Goal: Information Seeking & Learning: Learn about a topic

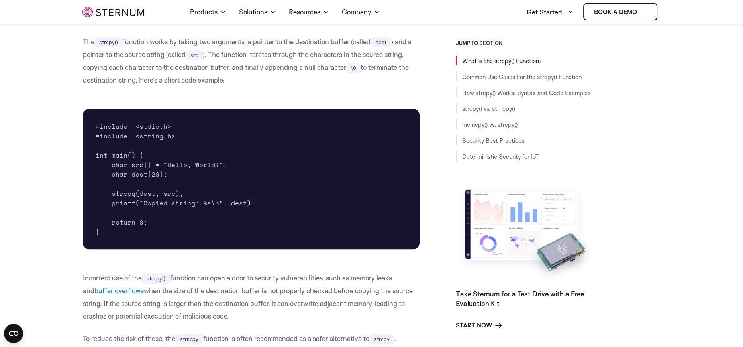
scroll to position [272, 0]
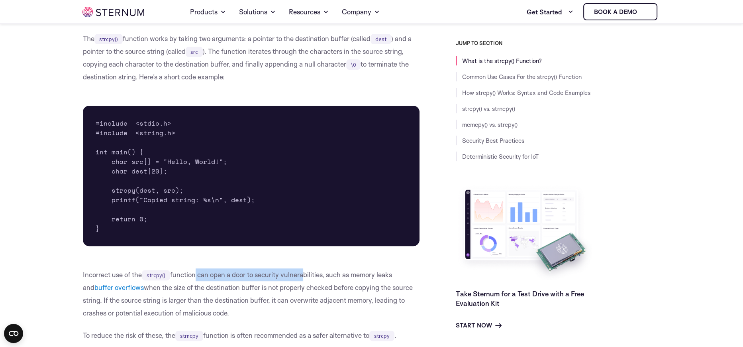
drag, startPoint x: 194, startPoint y: 272, endPoint x: 303, endPoint y: 275, distance: 109.2
click at [303, 275] on p "Incorrect use of the strcpy() function can open a door to security vulnerabilit…" at bounding box center [251, 293] width 337 height 51
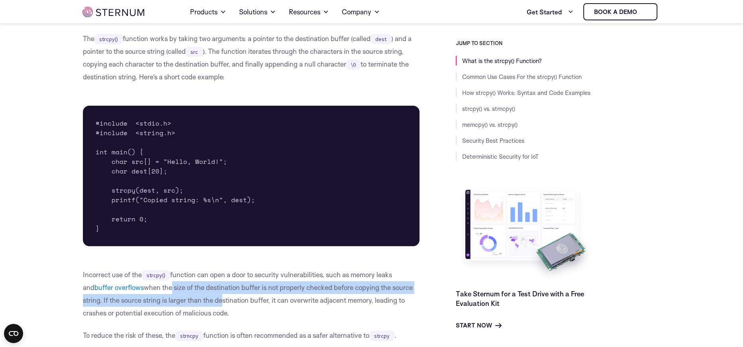
drag, startPoint x: 157, startPoint y: 286, endPoint x: 218, endPoint y: 294, distance: 62.3
click at [218, 294] on p "Incorrect use of the strcpy() function can open a door to security vulnerabilit…" at bounding box center [251, 293] width 337 height 51
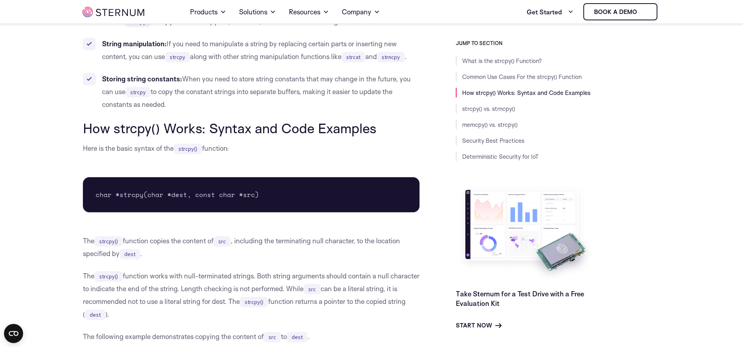
scroll to position [790, 0]
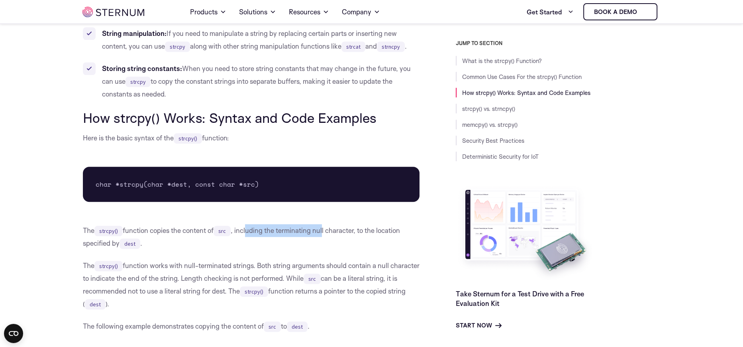
drag, startPoint x: 251, startPoint y: 232, endPoint x: 326, endPoint y: 232, distance: 75.3
click at [326, 232] on p "The strcpy() function copies the content of src , including the terminating nul…" at bounding box center [251, 236] width 337 height 25
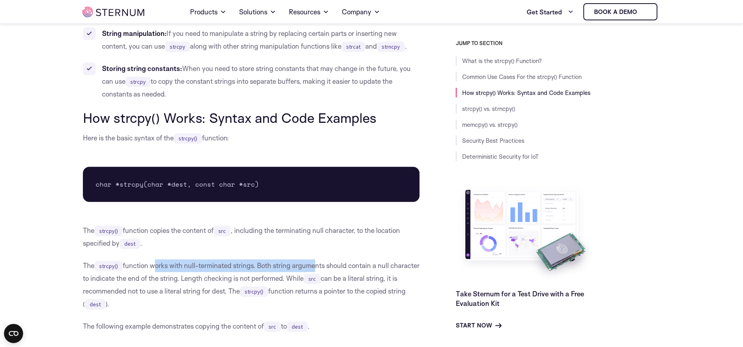
drag, startPoint x: 152, startPoint y: 267, endPoint x: 316, endPoint y: 269, distance: 164.1
click at [316, 269] on p "The strcpy() function works with null-terminated strings. Both string arguments…" at bounding box center [251, 284] width 337 height 51
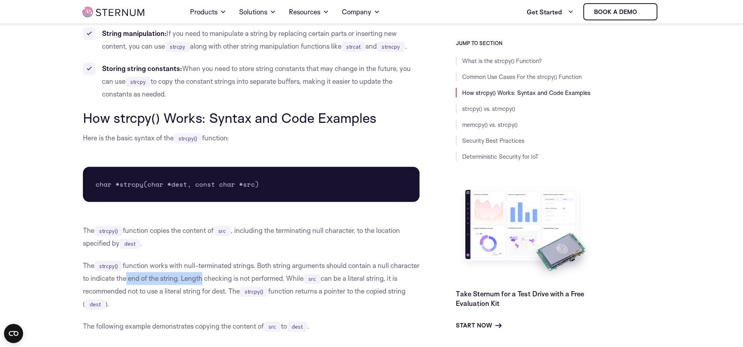
drag, startPoint x: 152, startPoint y: 278, endPoint x: 230, endPoint y: 280, distance: 78.1
click at [230, 280] on p "The strcpy() function works with null-terminated strings. Both string arguments…" at bounding box center [251, 284] width 337 height 51
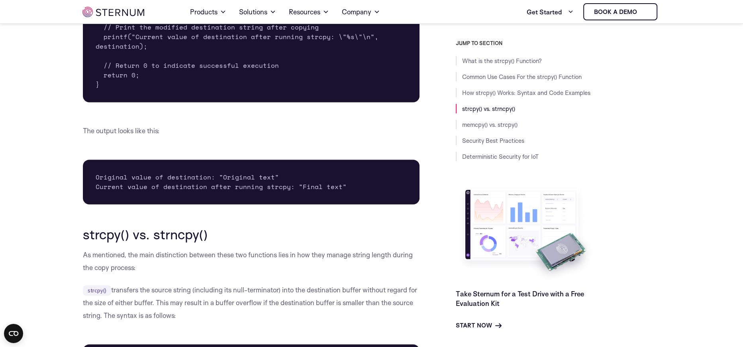
scroll to position [1388, 0]
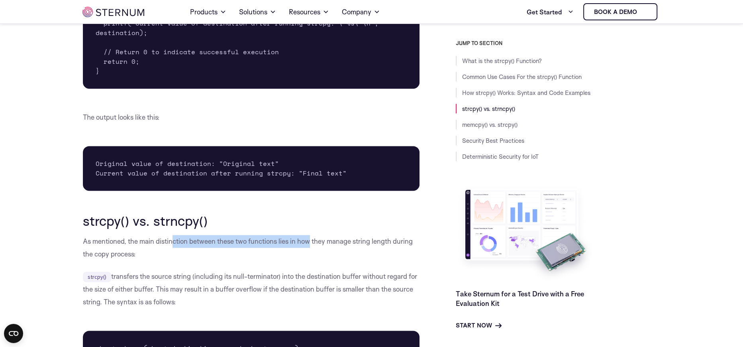
drag, startPoint x: 173, startPoint y: 241, endPoint x: 309, endPoint y: 245, distance: 136.3
click at [309, 245] on p "As mentioned, the main distinction between these two functions lies in how they…" at bounding box center [251, 247] width 337 height 25
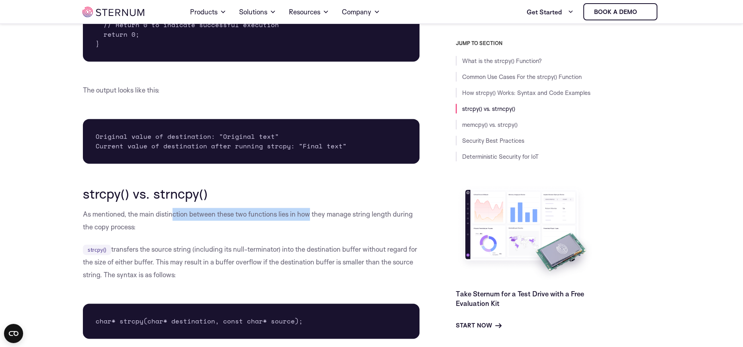
scroll to position [1468, 0]
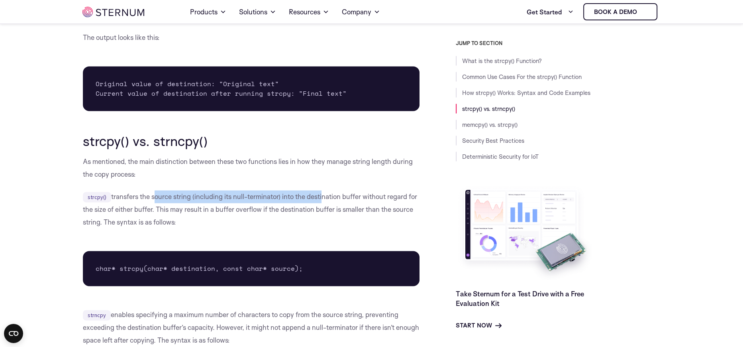
drag, startPoint x: 153, startPoint y: 194, endPoint x: 322, endPoint y: 202, distance: 169.1
click at [322, 202] on p "strcpy() transfers the source string (including its null-terminator) into the d…" at bounding box center [251, 209] width 337 height 38
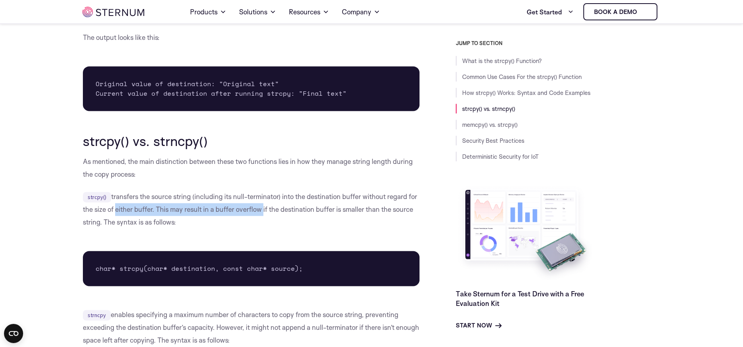
drag, startPoint x: 114, startPoint y: 210, endPoint x: 261, endPoint y: 210, distance: 147.4
click at [261, 210] on p "strcpy() transfers the source string (including its null-terminator) into the d…" at bounding box center [251, 209] width 337 height 38
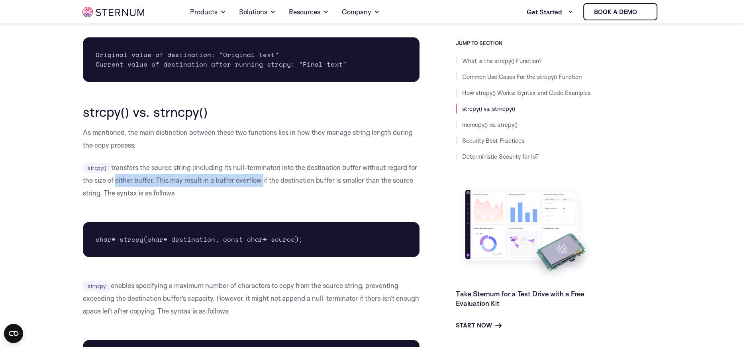
scroll to position [1547, 0]
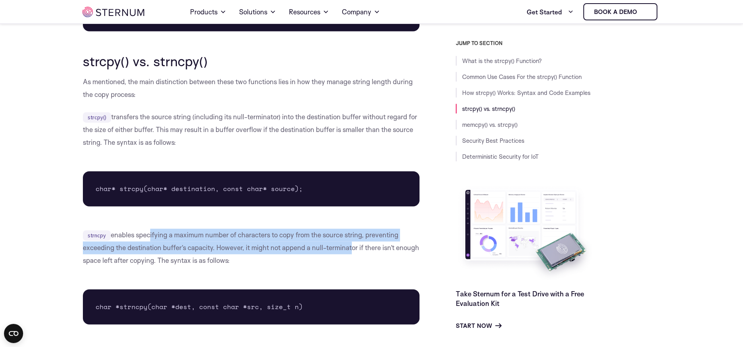
drag, startPoint x: 149, startPoint y: 235, endPoint x: 349, endPoint y: 241, distance: 200.5
click at [349, 241] on p "strncpy enables specifying a maximum number of characters to copy from the sour…" at bounding box center [251, 247] width 337 height 38
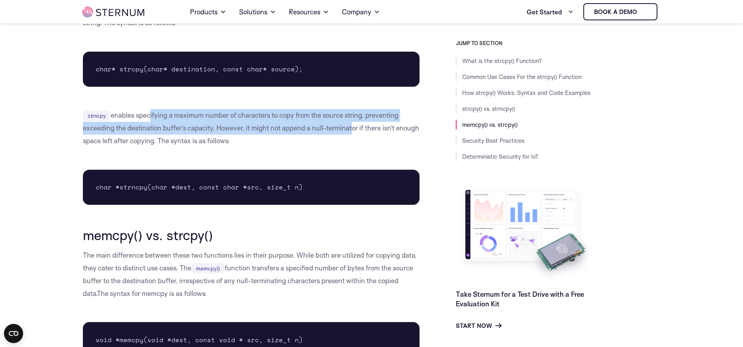
scroll to position [1707, 0]
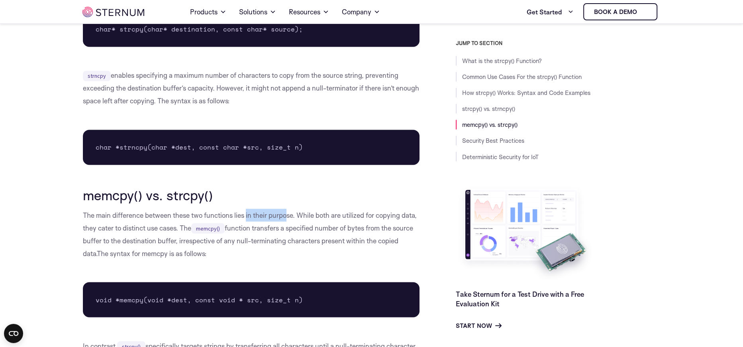
drag, startPoint x: 246, startPoint y: 213, endPoint x: 286, endPoint y: 214, distance: 40.3
click at [286, 214] on p "The main difference between these two functions lies in their purpose. While bo…" at bounding box center [251, 233] width 337 height 51
drag, startPoint x: 188, startPoint y: 86, endPoint x: 240, endPoint y: 88, distance: 52.6
click at [240, 88] on p "strncpy enables specifying a maximum number of characters to copy from the sour…" at bounding box center [251, 88] width 337 height 38
drag, startPoint x: 90, startPoint y: 102, endPoint x: 170, endPoint y: 103, distance: 80.5
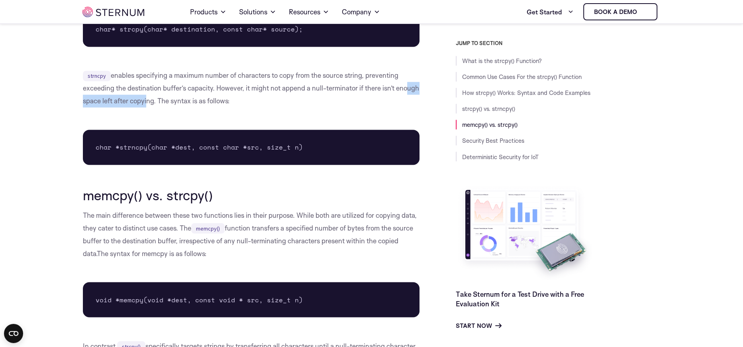
click at [170, 103] on p "strncpy enables specifying a maximum number of characters to copy from the sour…" at bounding box center [251, 88] width 337 height 38
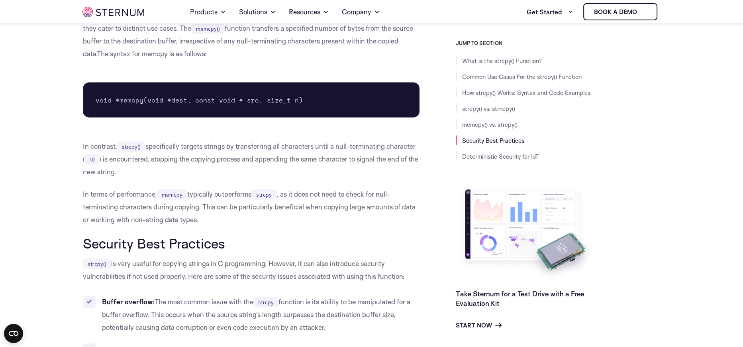
scroll to position [1946, 0]
